Goal: Information Seeking & Learning: Learn about a topic

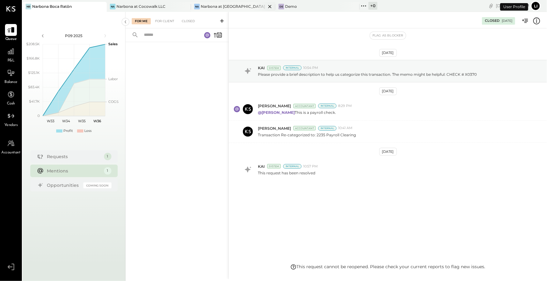
click at [233, 9] on div "Na Narbona at [GEOGRAPHIC_DATA] LLC" at bounding box center [233, 7] width 84 height 10
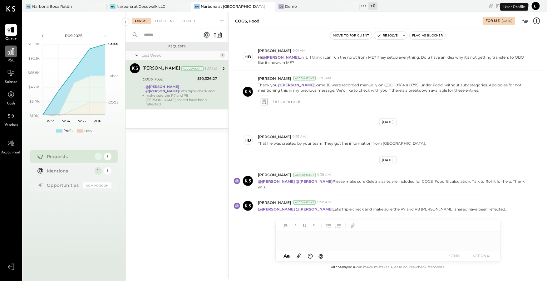
scroll to position [140, 0]
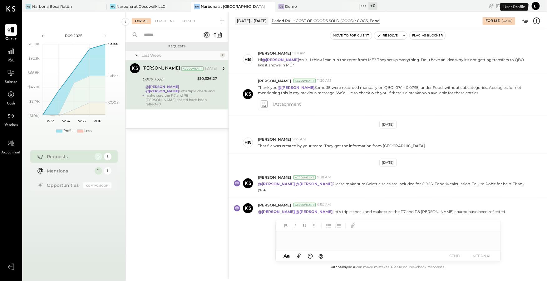
click at [2, 48] on link "P&L" at bounding box center [10, 55] width 21 height 18
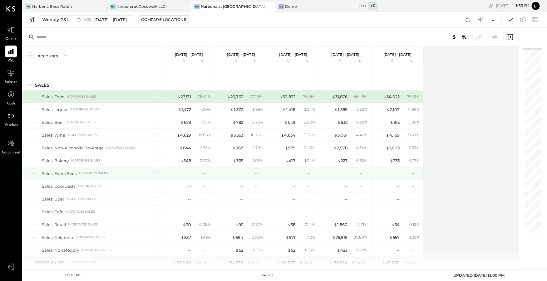
scroll to position [1347, 0]
